Goal: Navigation & Orientation: Find specific page/section

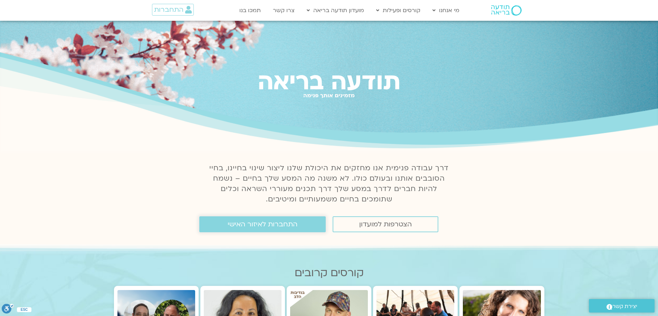
click at [261, 225] on span "התחברות לאיזור האישי" at bounding box center [263, 224] width 70 height 8
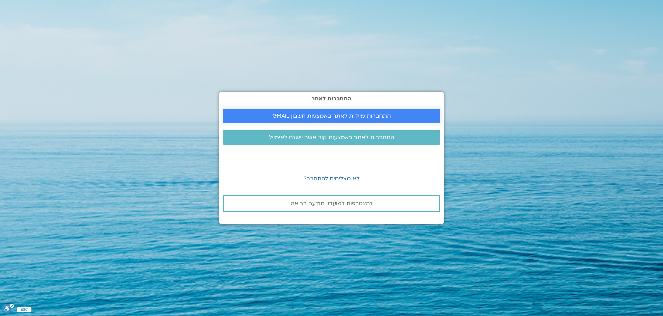
click at [336, 116] on span "התחברות מיידית לאתר באמצעות חשבון GMAIL" at bounding box center [332, 116] width 119 height 6
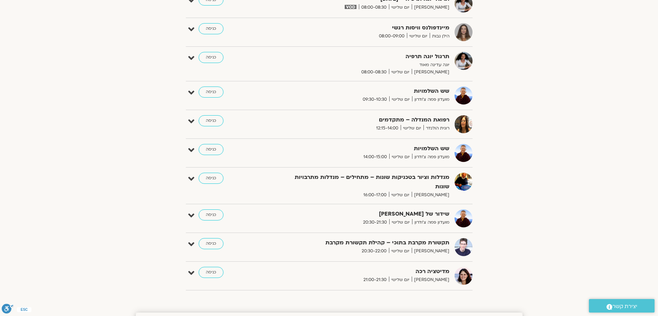
scroll to position [286, 0]
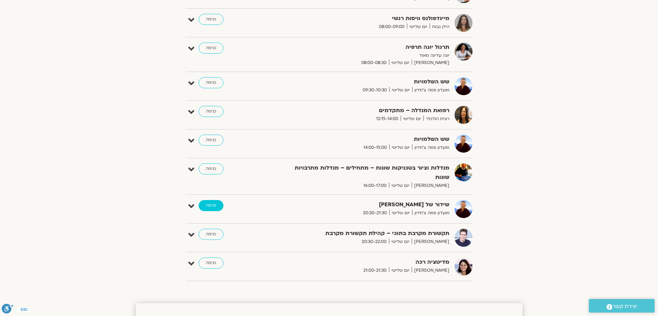
click at [216, 200] on link "כניסה" at bounding box center [211, 205] width 25 height 11
